Goal: Download file/media

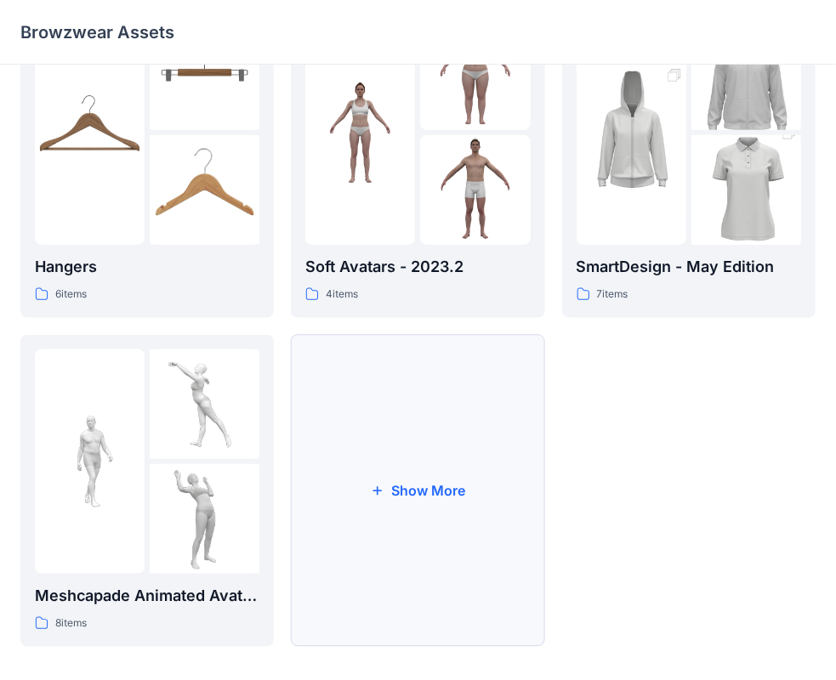
scroll to position [422, 0]
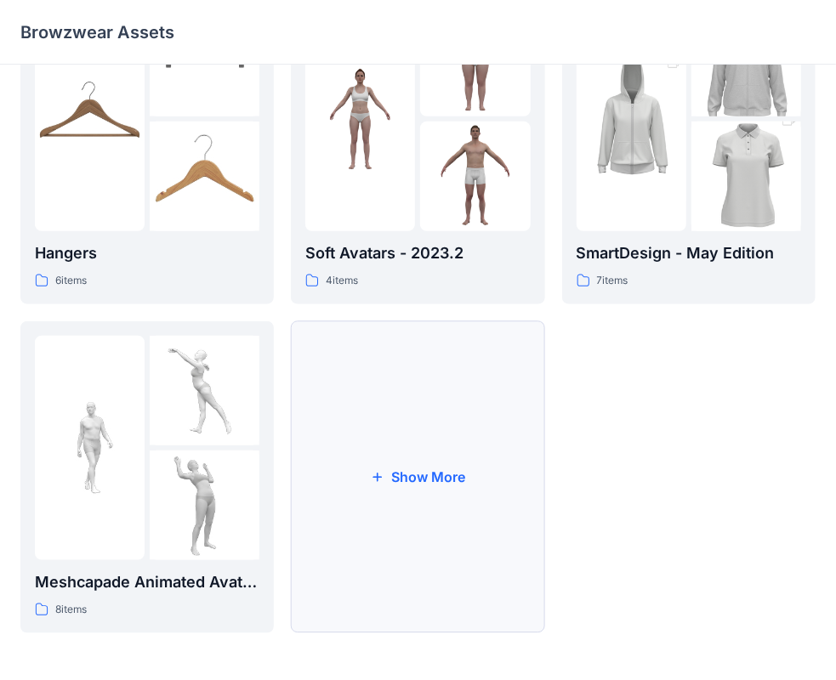
click at [417, 478] on button "Show More" at bounding box center [417, 478] width 253 height 312
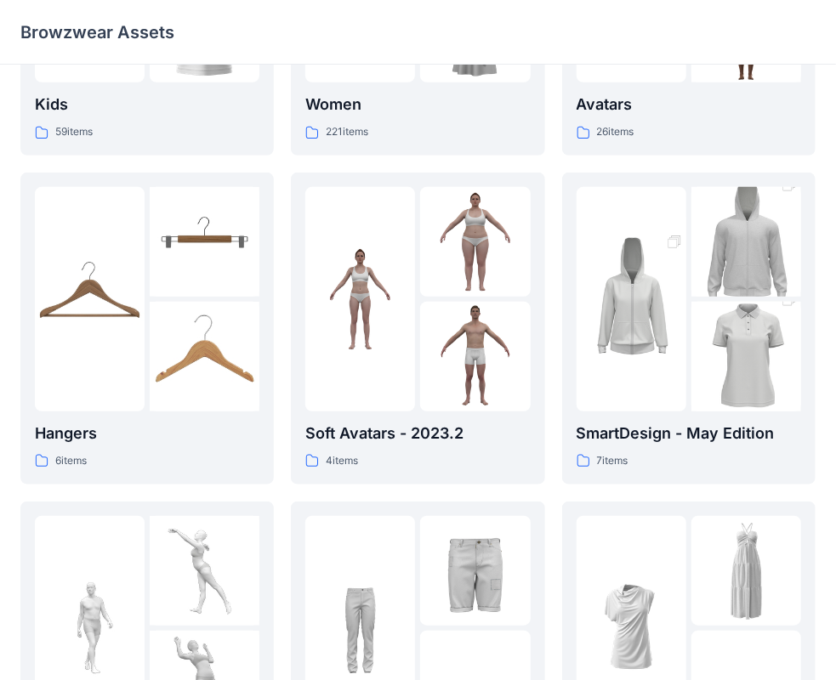
scroll to position [0, 0]
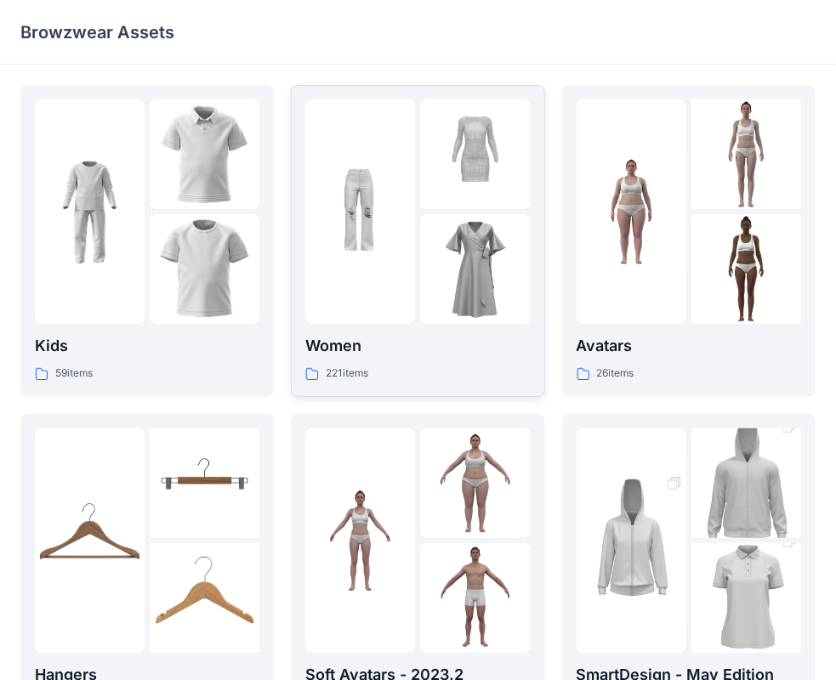
click at [394, 208] on img at bounding box center [360, 212] width 110 height 110
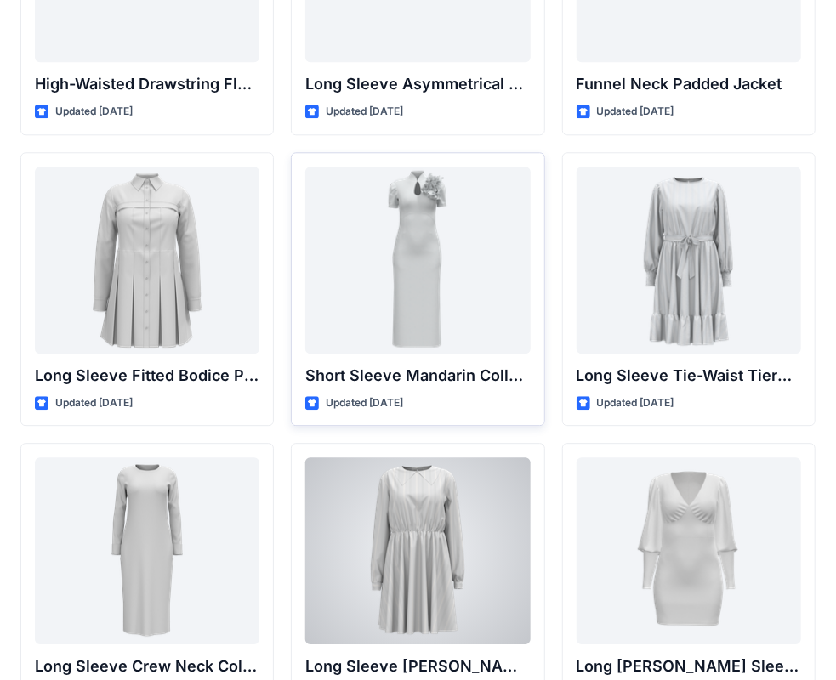
scroll to position [6618, 0]
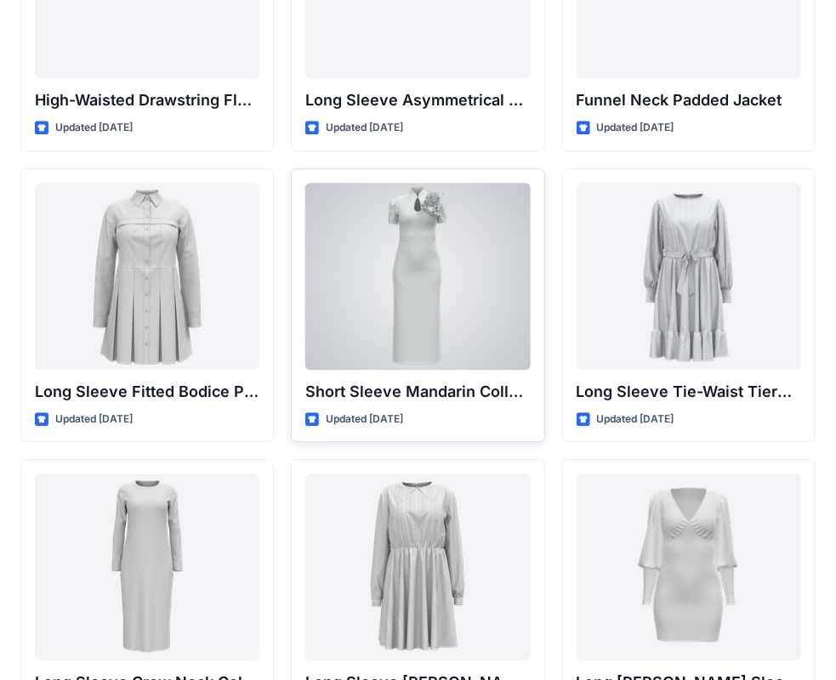
click at [424, 272] on div at bounding box center [417, 276] width 225 height 187
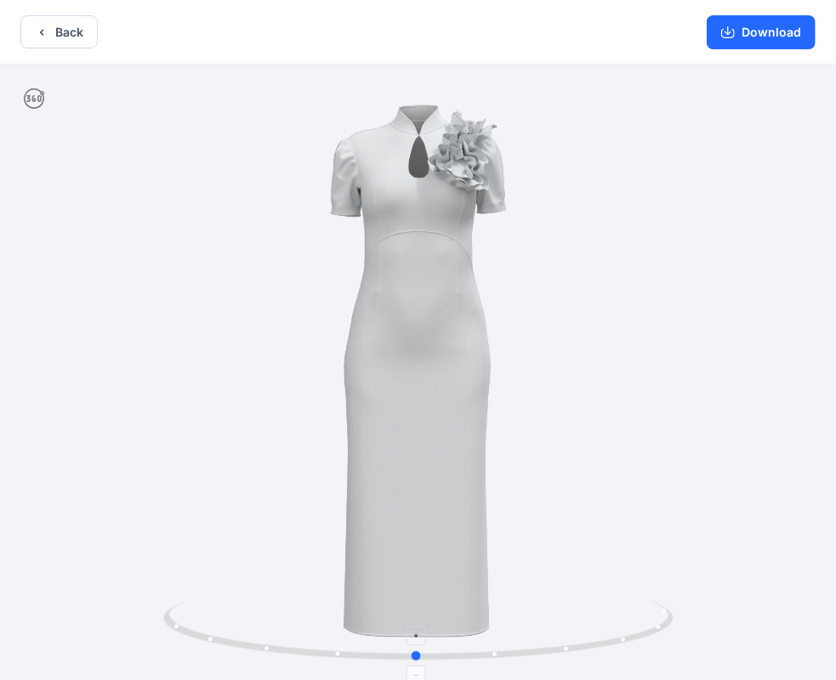
drag, startPoint x: 414, startPoint y: 657, endPoint x: 413, endPoint y: 626, distance: 30.7
click at [413, 626] on icon at bounding box center [420, 633] width 515 height 64
drag, startPoint x: 417, startPoint y: 654, endPoint x: 485, endPoint y: 658, distance: 68.2
click at [485, 658] on circle at bounding box center [483, 655] width 10 height 10
drag, startPoint x: 481, startPoint y: 654, endPoint x: 421, endPoint y: 659, distance: 60.6
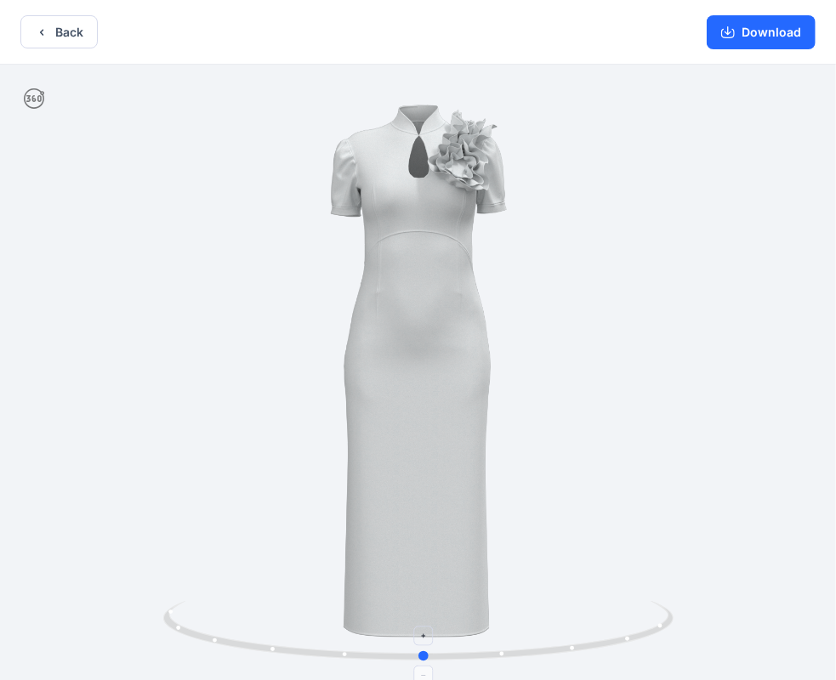
click at [421, 659] on circle at bounding box center [424, 657] width 10 height 10
click at [759, 28] on button "Download" at bounding box center [761, 32] width 109 height 34
